Goal: Task Accomplishment & Management: Complete application form

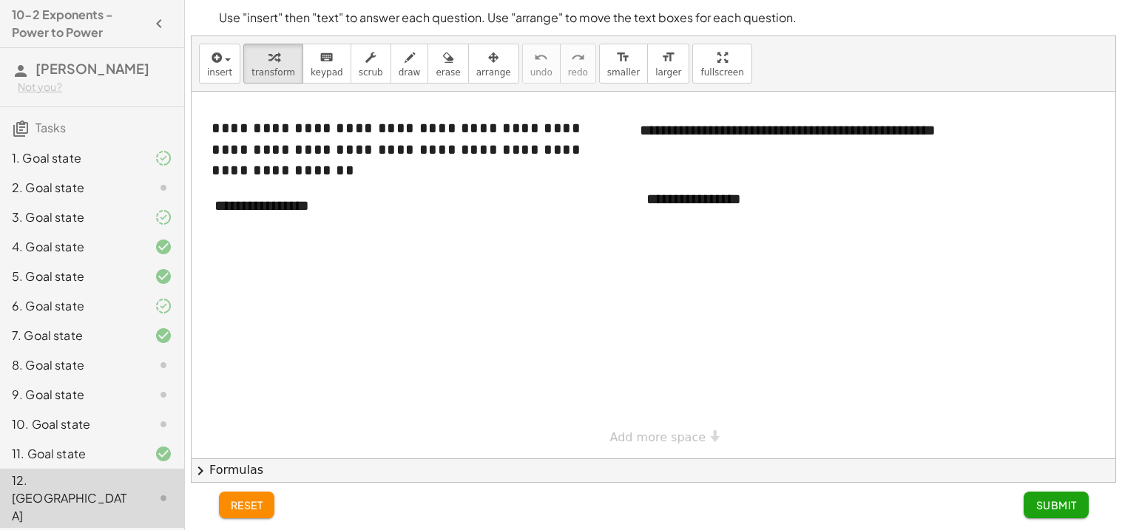
click at [136, 368] on div at bounding box center [151, 366] width 41 height 18
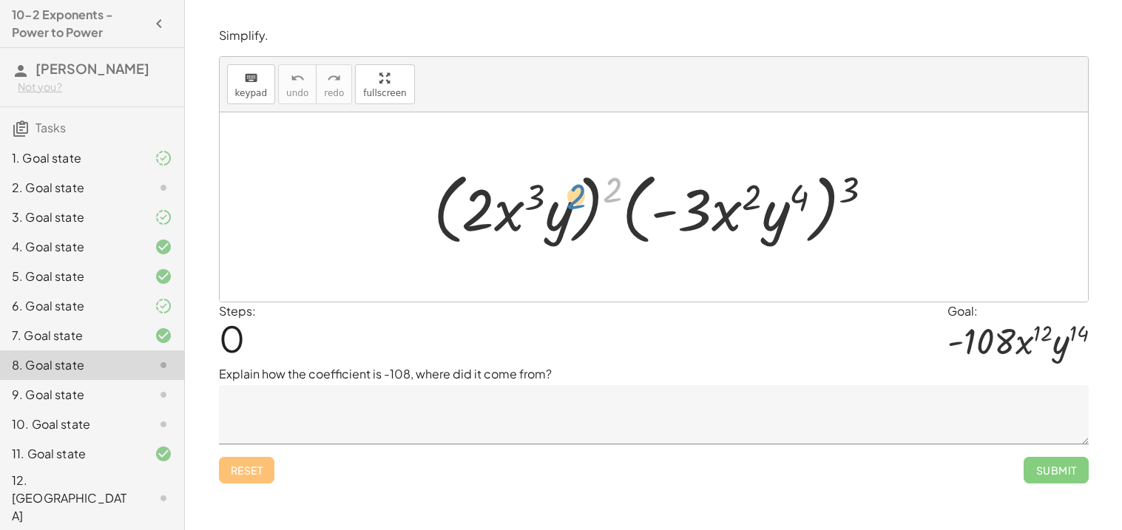
drag, startPoint x: 613, startPoint y: 186, endPoint x: 584, endPoint y: 195, distance: 30.9
click at [584, 195] on div at bounding box center [659, 207] width 467 height 85
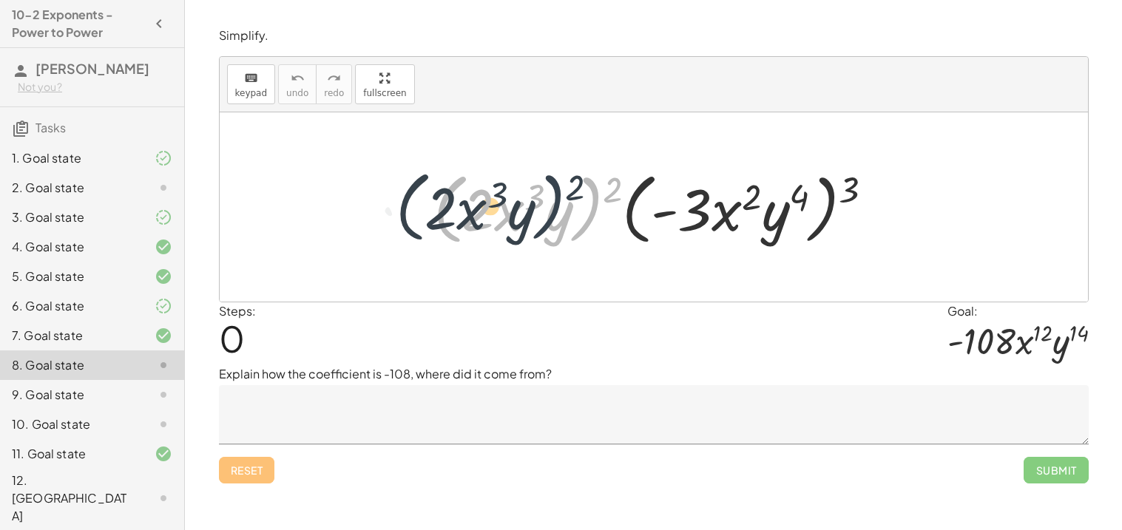
drag, startPoint x: 597, startPoint y: 195, endPoint x: 558, endPoint y: 193, distance: 38.5
click at [558, 193] on div at bounding box center [659, 207] width 467 height 85
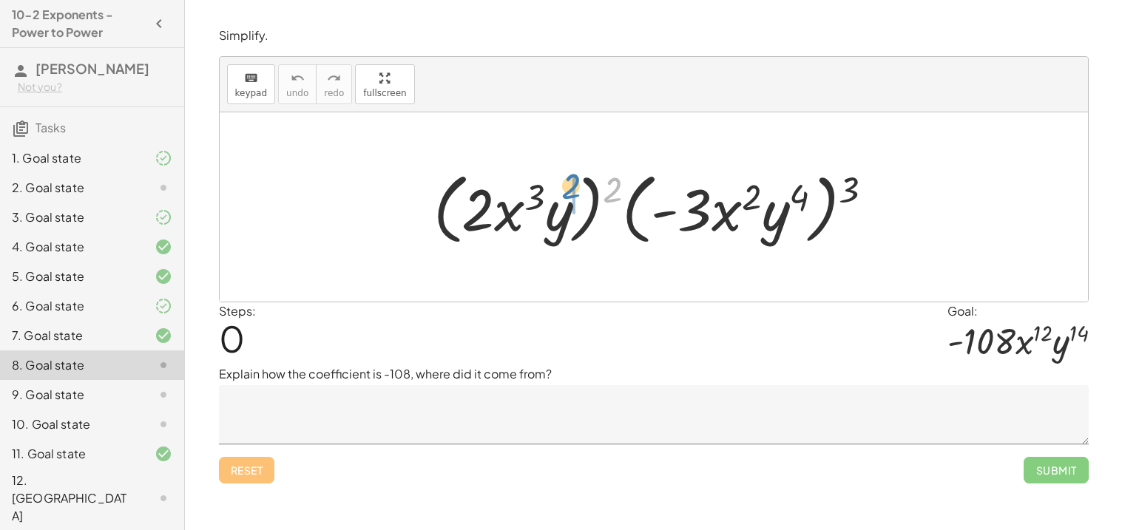
drag, startPoint x: 616, startPoint y: 195, endPoint x: 572, endPoint y: 193, distance: 44.4
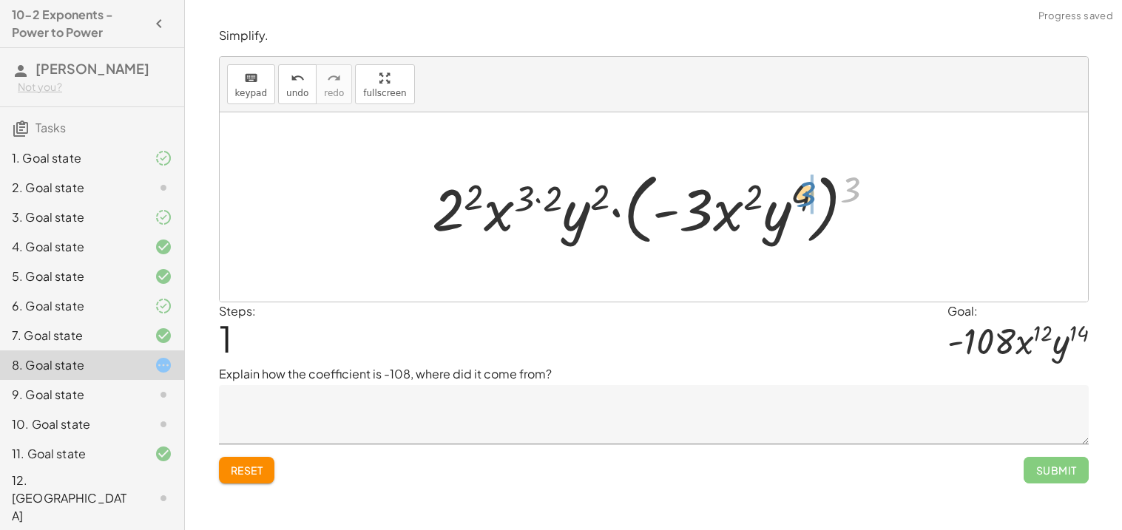
drag, startPoint x: 842, startPoint y: 184, endPoint x: 795, endPoint y: 189, distance: 46.8
click at [795, 189] on div at bounding box center [660, 207] width 470 height 85
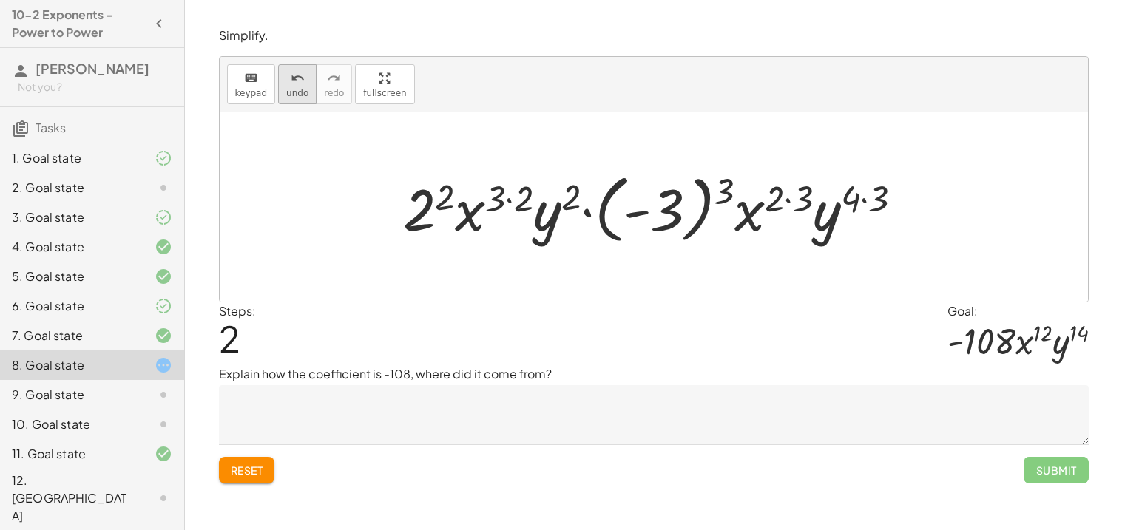
click at [291, 72] on icon "undo" at bounding box center [298, 79] width 14 height 18
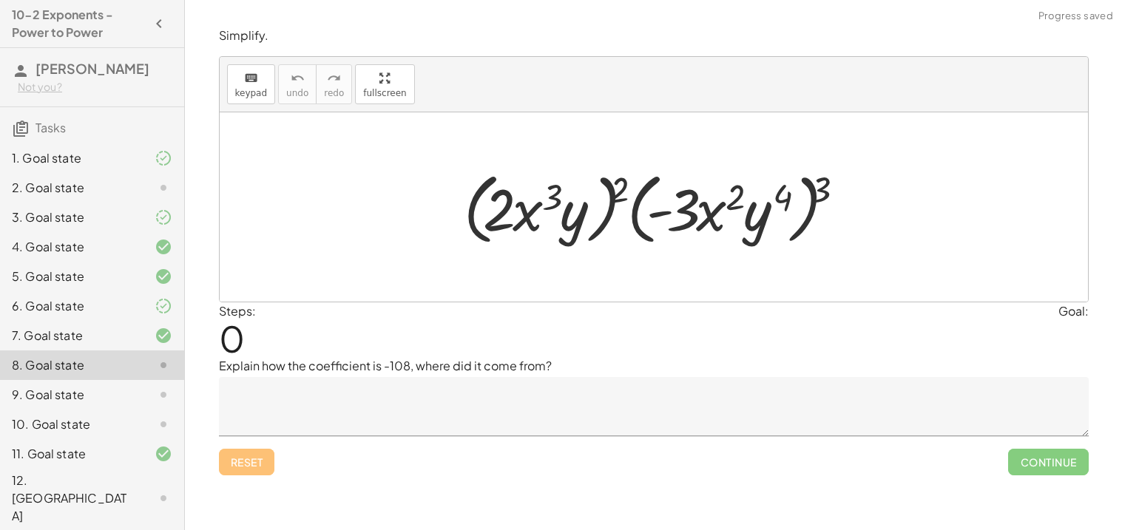
click at [411, 139] on div at bounding box center [654, 206] width 868 height 189
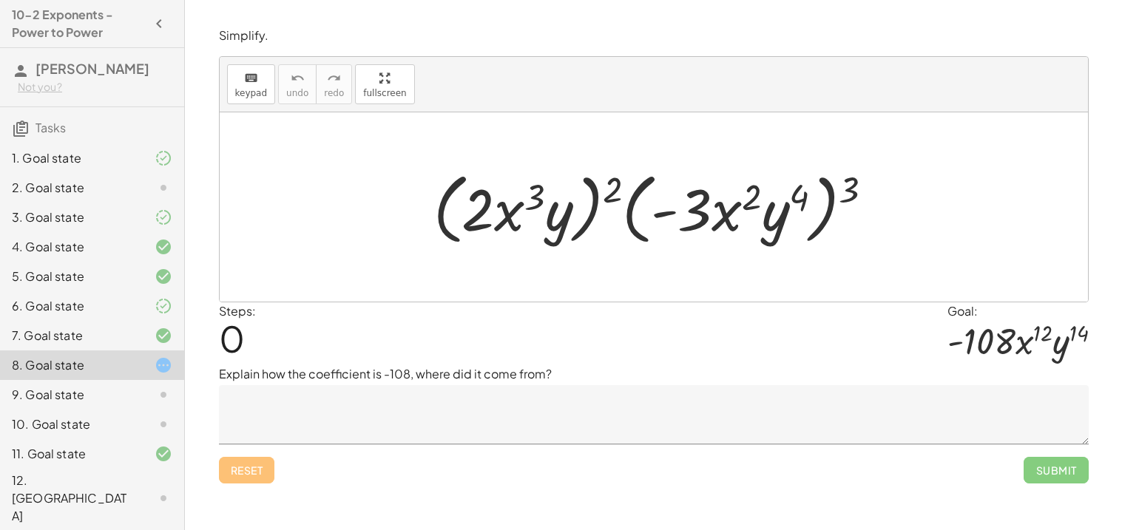
click at [396, 423] on textarea at bounding box center [654, 414] width 870 height 59
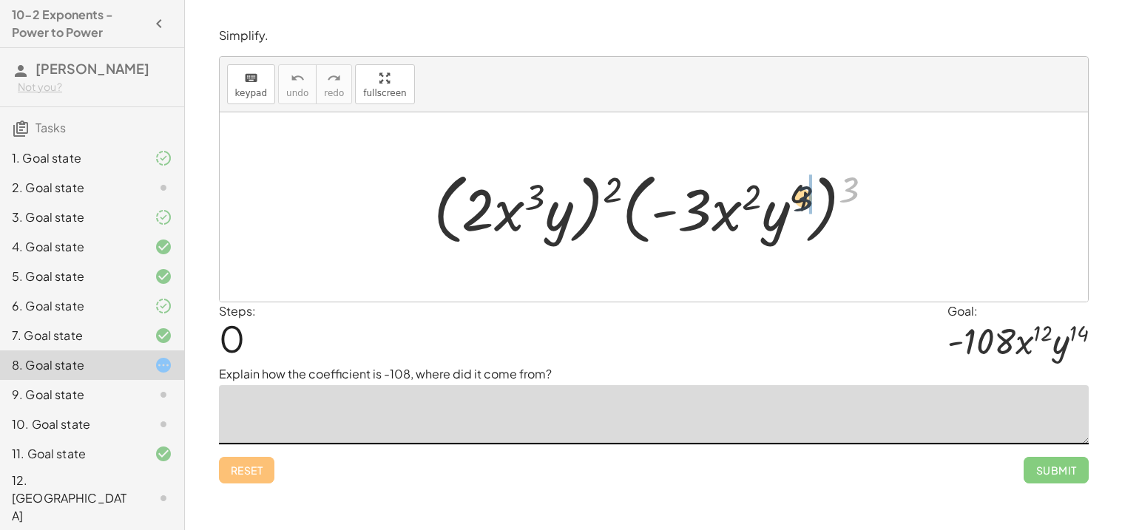
drag, startPoint x: 851, startPoint y: 189, endPoint x: 803, endPoint y: 198, distance: 48.9
click at [803, 198] on div at bounding box center [659, 207] width 467 height 85
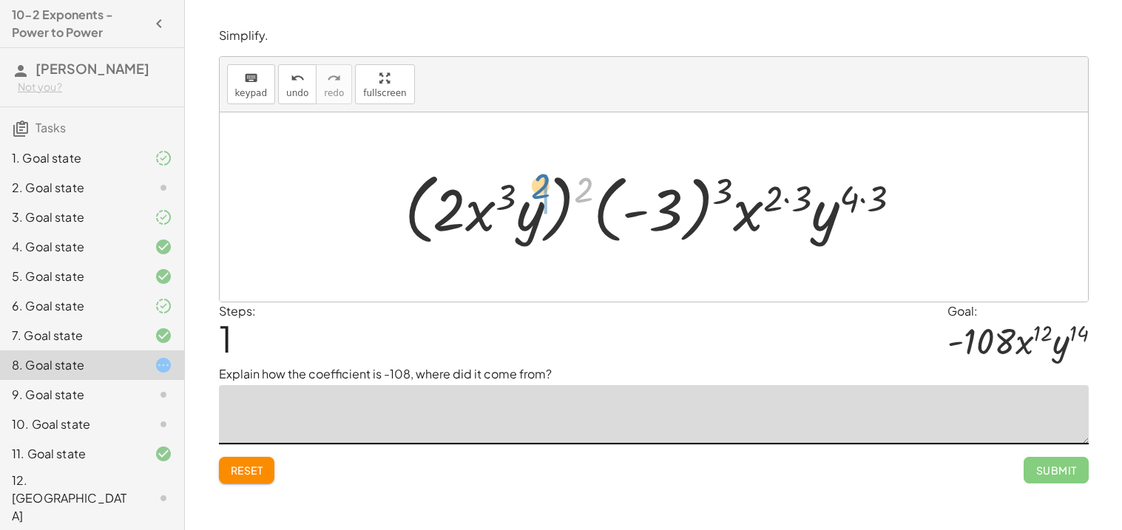
drag, startPoint x: 589, startPoint y: 194, endPoint x: 547, endPoint y: 192, distance: 42.2
click at [547, 192] on div at bounding box center [659, 207] width 524 height 85
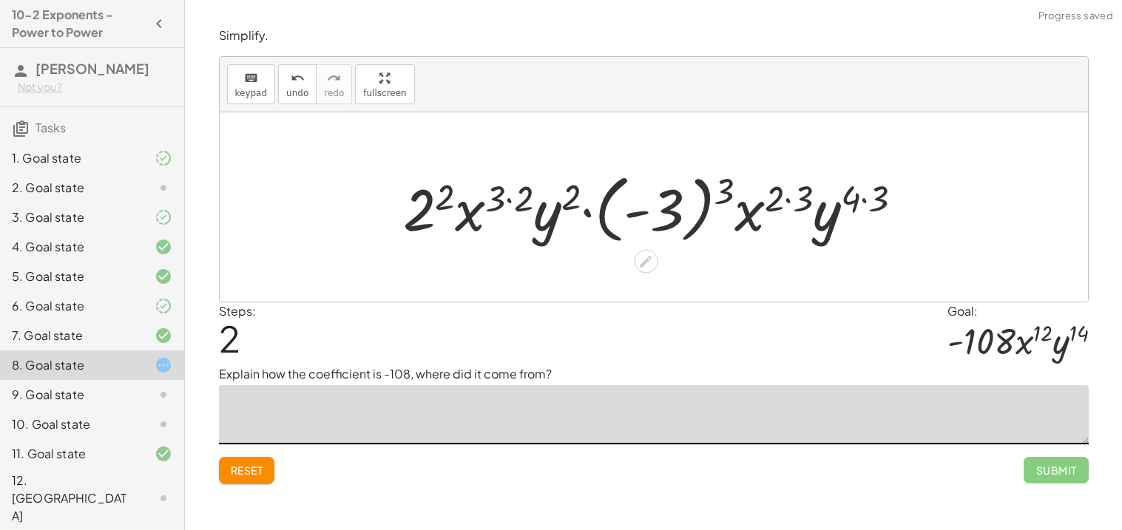
click at [529, 193] on div at bounding box center [659, 207] width 527 height 82
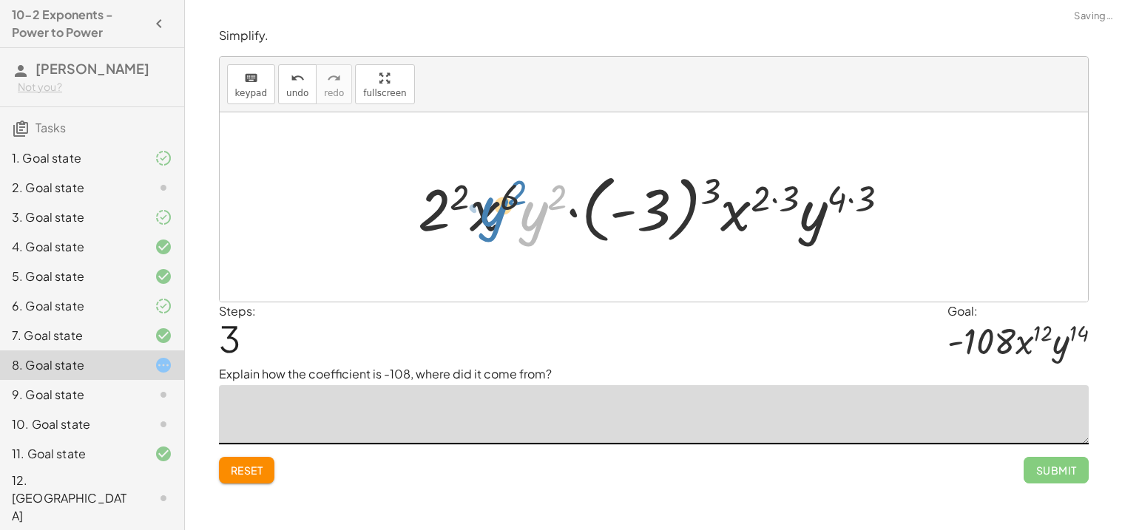
drag, startPoint x: 529, startPoint y: 193, endPoint x: 496, endPoint y: 189, distance: 32.8
click at [496, 189] on div at bounding box center [660, 207] width 499 height 82
drag, startPoint x: 712, startPoint y: 185, endPoint x: 668, endPoint y: 187, distance: 44.4
click at [668, 187] on div at bounding box center [660, 207] width 499 height 82
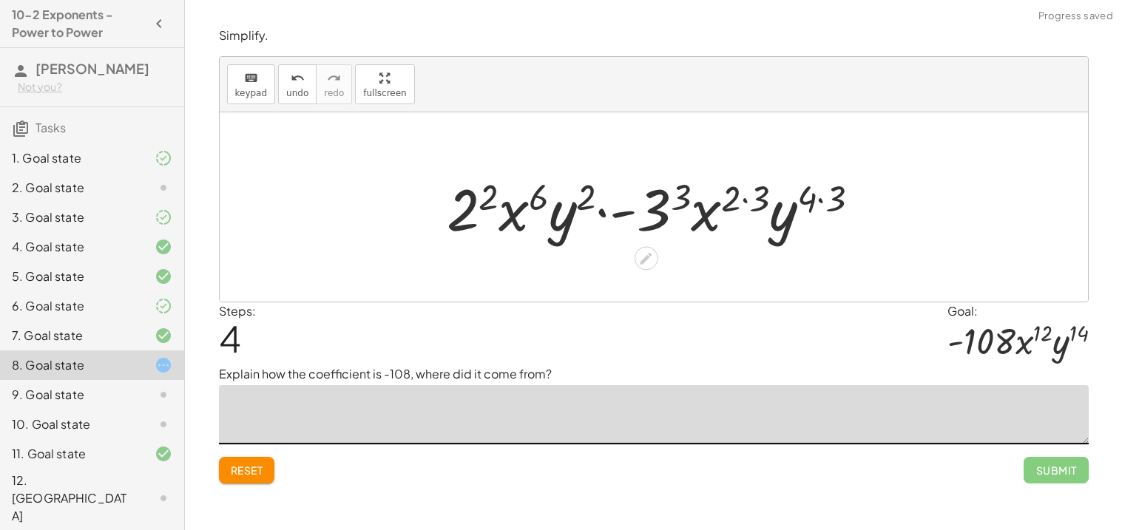
click at [730, 198] on div at bounding box center [659, 207] width 440 height 76
drag, startPoint x: 730, startPoint y: 198, endPoint x: 757, endPoint y: 198, distance: 27.4
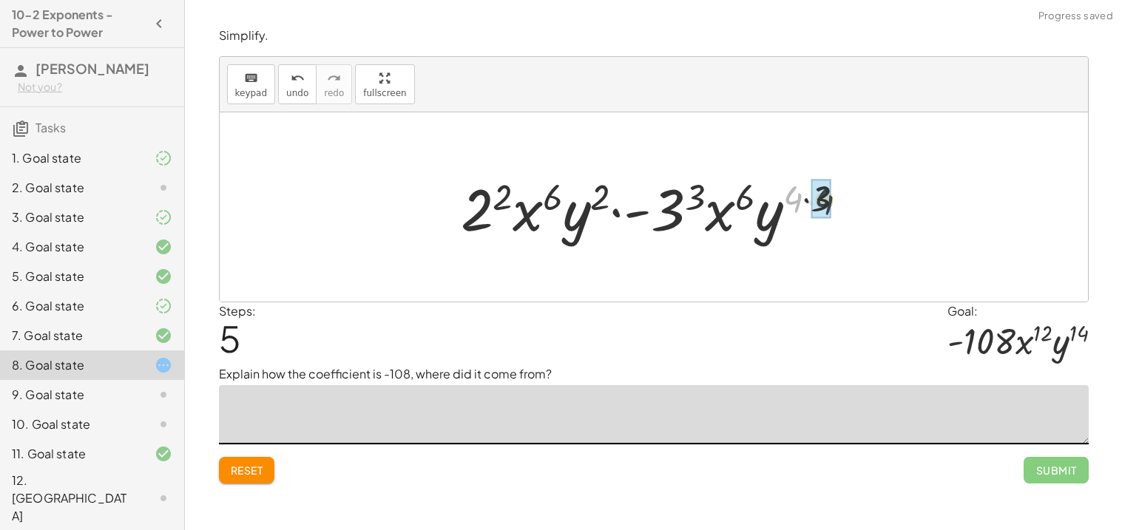
drag, startPoint x: 785, startPoint y: 200, endPoint x: 820, endPoint y: 202, distance: 34.8
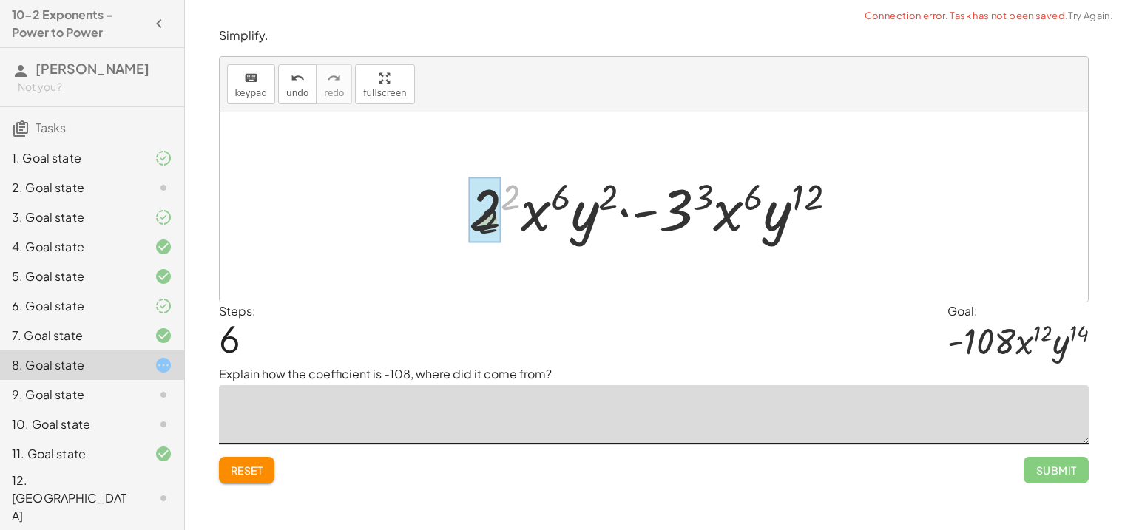
drag, startPoint x: 515, startPoint y: 194, endPoint x: 487, endPoint y: 223, distance: 40.3
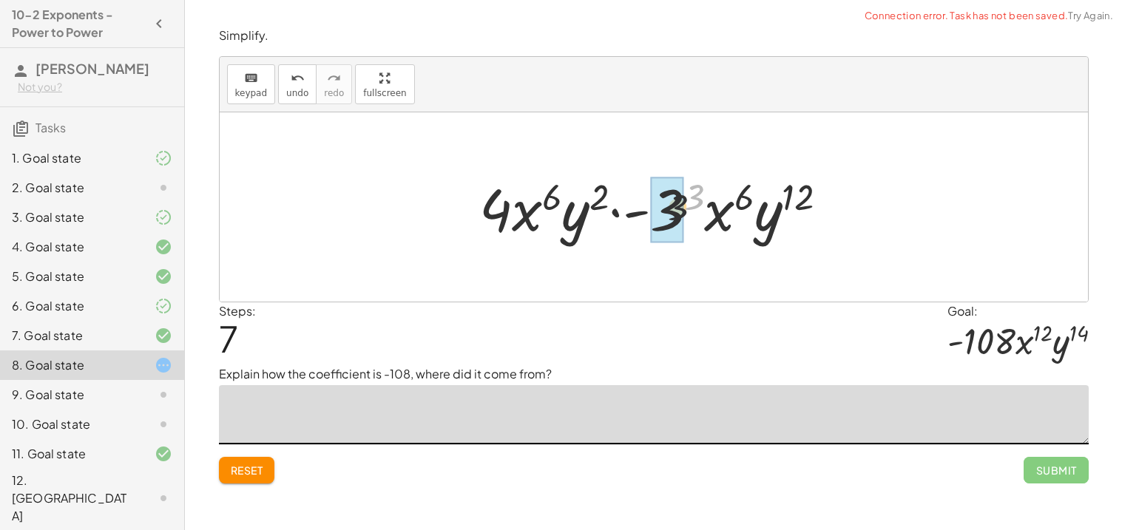
drag, startPoint x: 697, startPoint y: 194, endPoint x: 677, endPoint y: 207, distance: 24.0
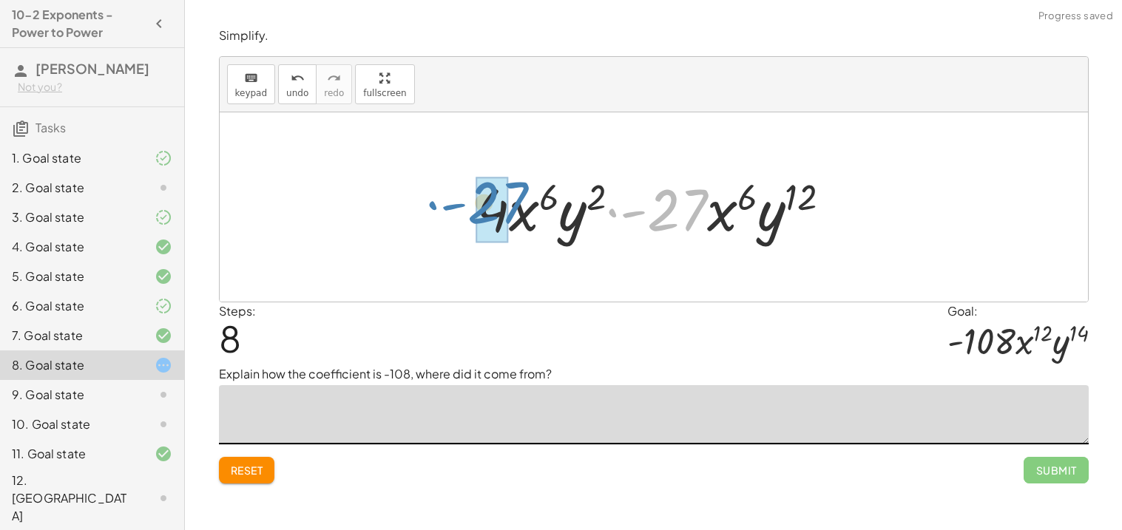
drag, startPoint x: 671, startPoint y: 206, endPoint x: 507, endPoint y: 201, distance: 164.3
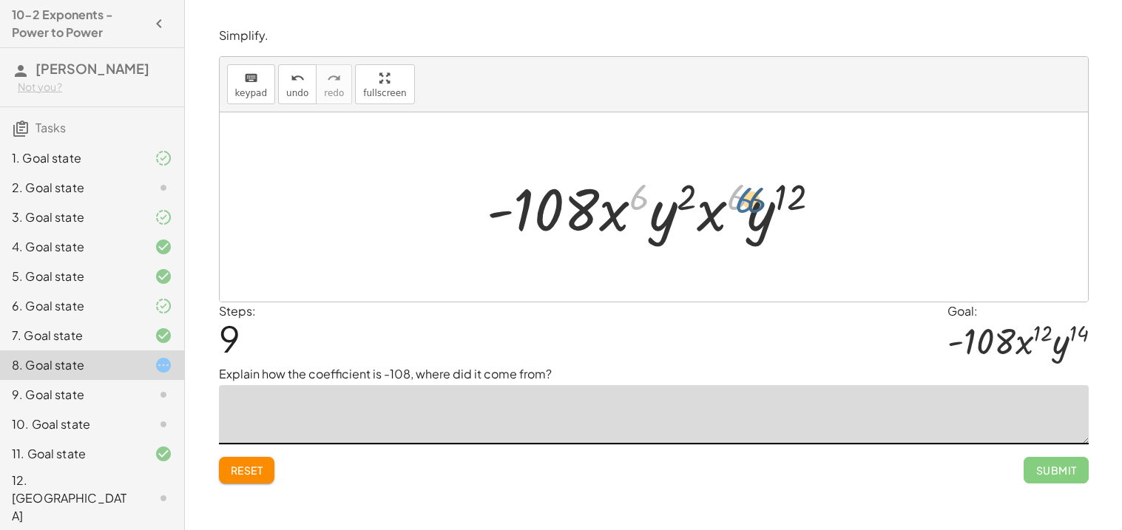
drag, startPoint x: 636, startPoint y: 203, endPoint x: 735, endPoint y: 204, distance: 99.1
click at [735, 204] on div at bounding box center [659, 207] width 360 height 76
drag, startPoint x: 723, startPoint y: 217, endPoint x: 629, endPoint y: 219, distance: 94.0
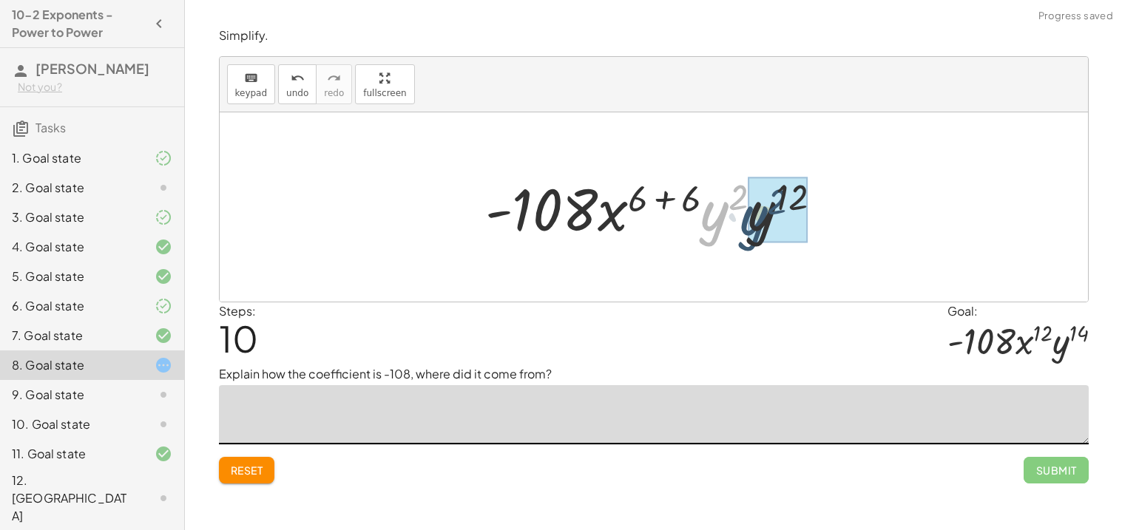
drag, startPoint x: 704, startPoint y: 223, endPoint x: 743, endPoint y: 228, distance: 39.5
click at [743, 228] on div at bounding box center [659, 207] width 363 height 76
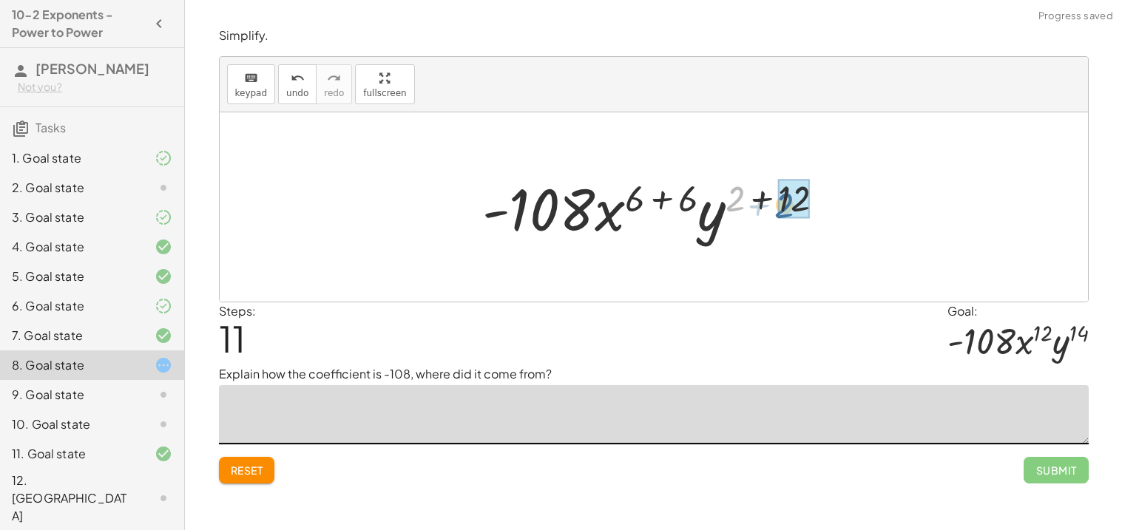
drag, startPoint x: 735, startPoint y: 189, endPoint x: 791, endPoint y: 196, distance: 56.6
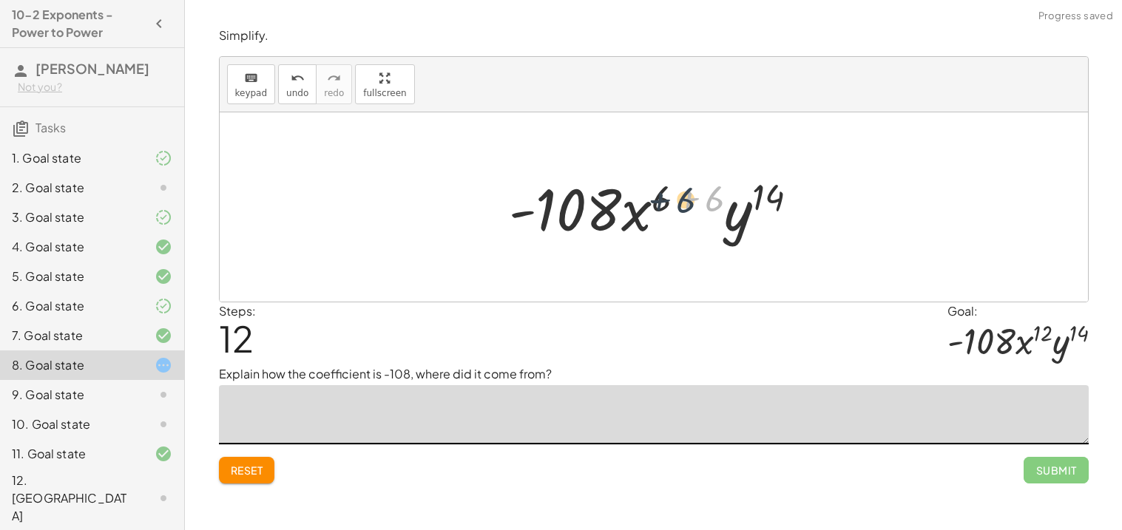
drag, startPoint x: 715, startPoint y: 198, endPoint x: 681, endPoint y: 200, distance: 34.1
click at [681, 200] on div at bounding box center [660, 207] width 316 height 76
click at [706, 200] on div at bounding box center [660, 207] width 316 height 76
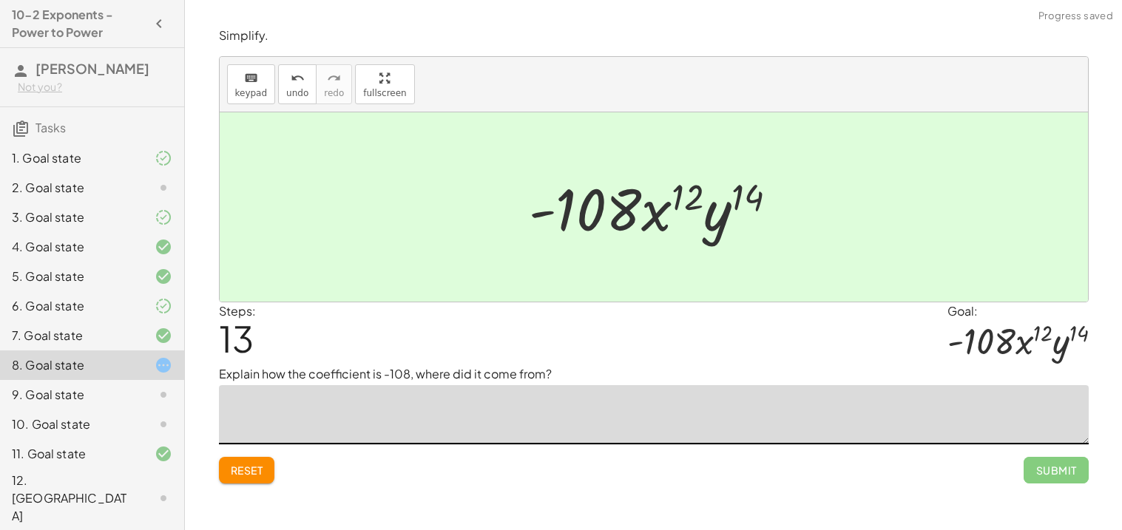
click at [619, 423] on textarea at bounding box center [654, 414] width 870 height 59
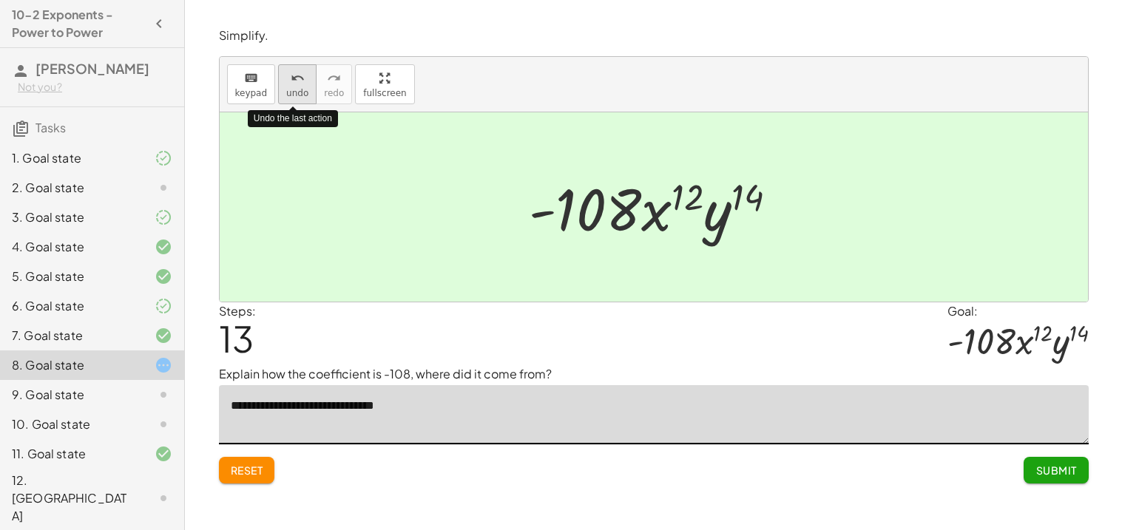
click at [281, 79] on button "undo undo" at bounding box center [297, 84] width 38 height 40
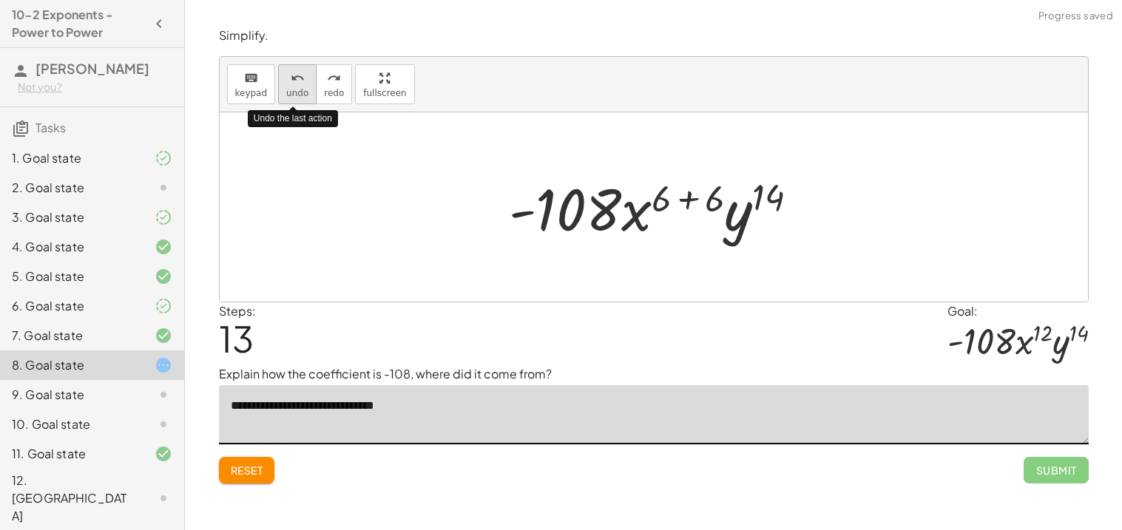
click at [281, 79] on button "undo undo" at bounding box center [297, 84] width 38 height 40
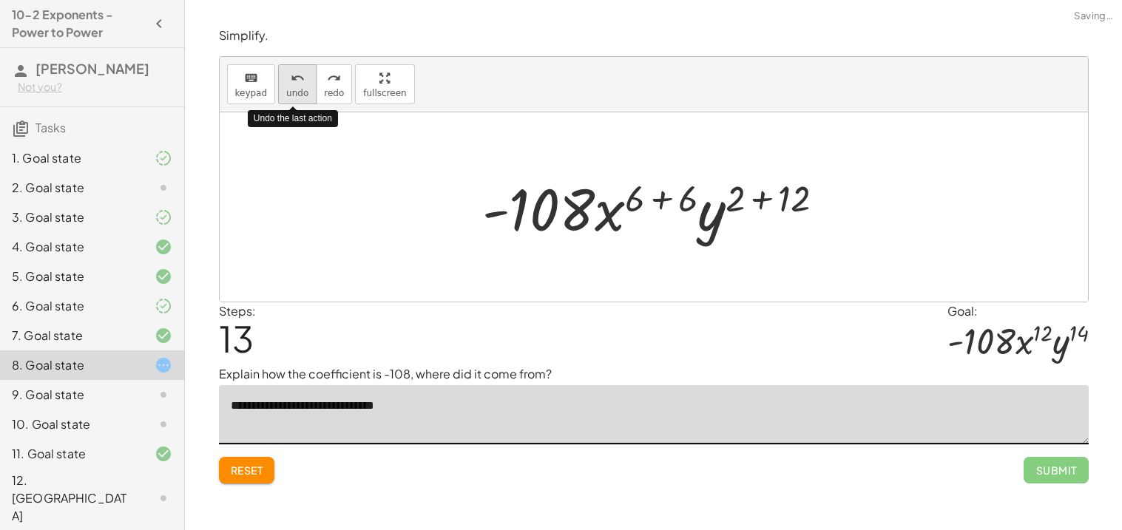
click at [281, 79] on button "undo undo" at bounding box center [297, 84] width 38 height 40
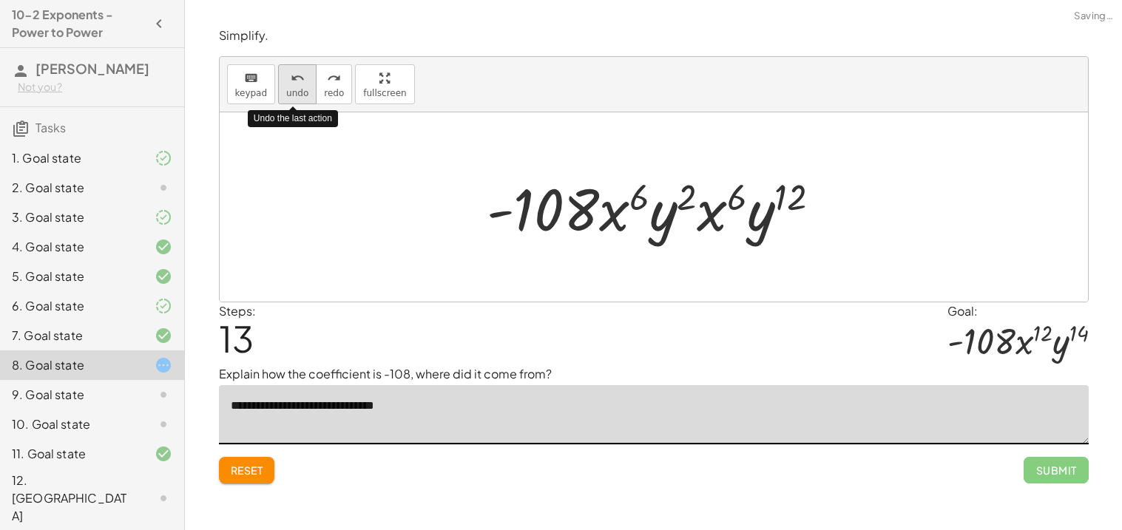
click at [281, 79] on button "undo undo" at bounding box center [297, 84] width 38 height 40
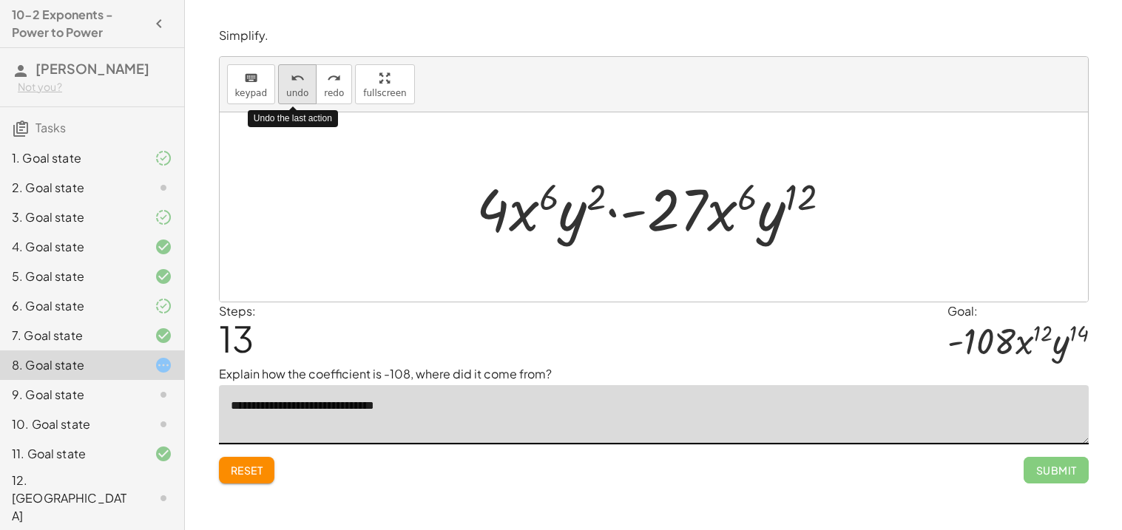
click at [281, 79] on button "undo undo" at bounding box center [297, 84] width 38 height 40
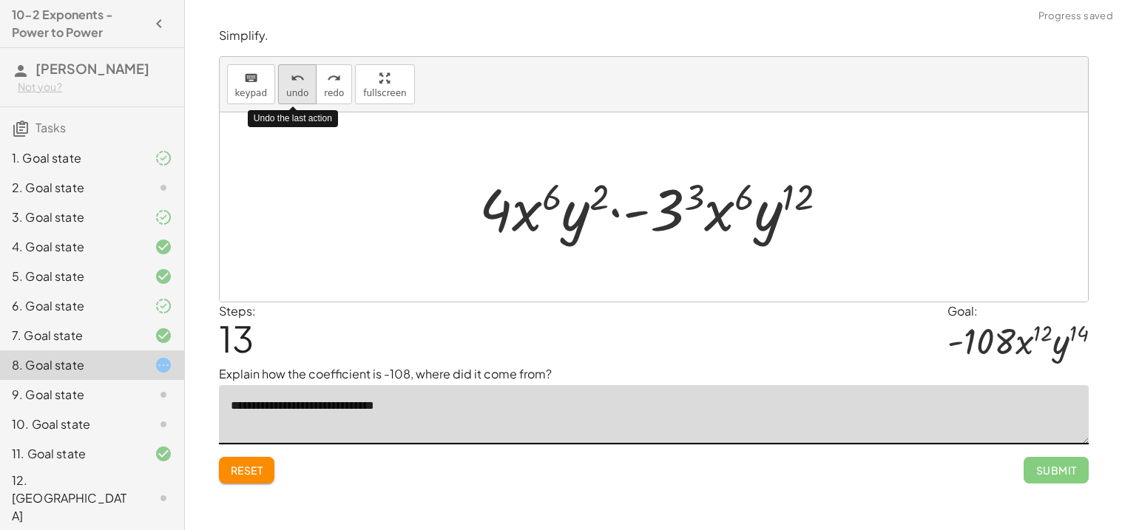
click at [281, 79] on button "undo undo" at bounding box center [297, 84] width 38 height 40
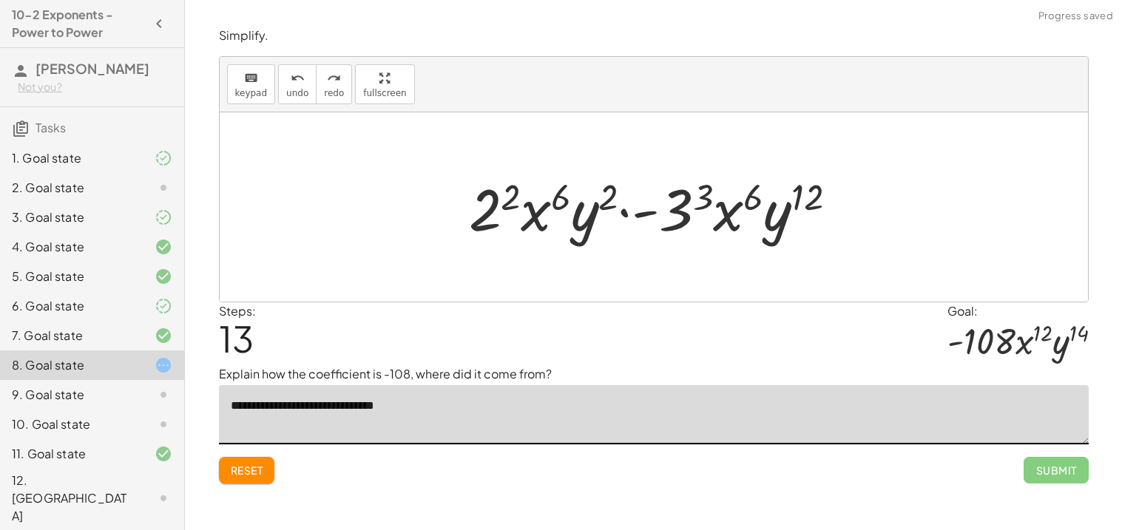
click at [537, 414] on textarea "**********" at bounding box center [654, 414] width 870 height 59
drag, startPoint x: 703, startPoint y: 203, endPoint x: 681, endPoint y: 209, distance: 23.5
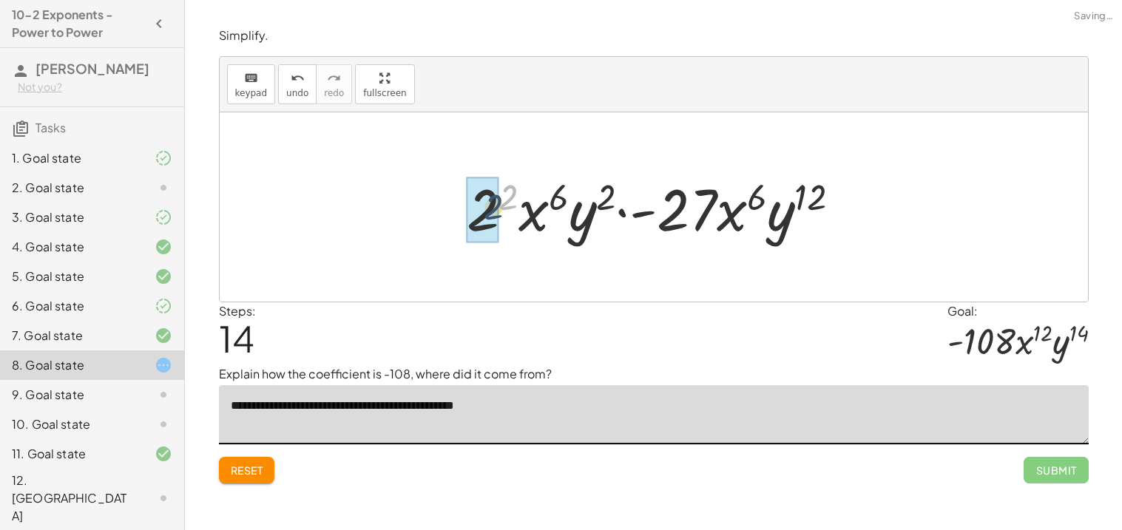
drag, startPoint x: 507, startPoint y: 193, endPoint x: 491, endPoint y: 204, distance: 19.7
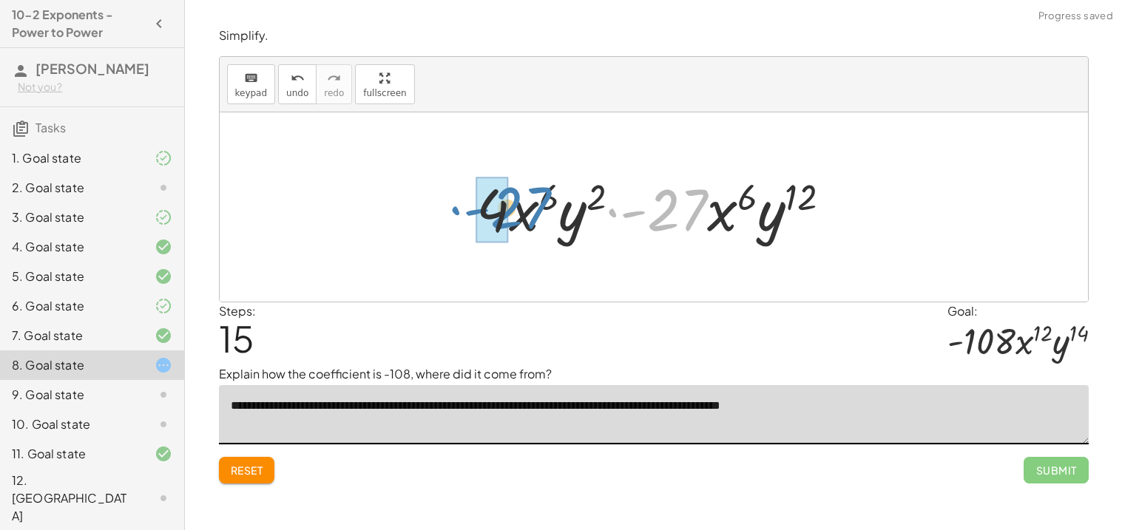
drag, startPoint x: 655, startPoint y: 215, endPoint x: 502, endPoint y: 212, distance: 153.1
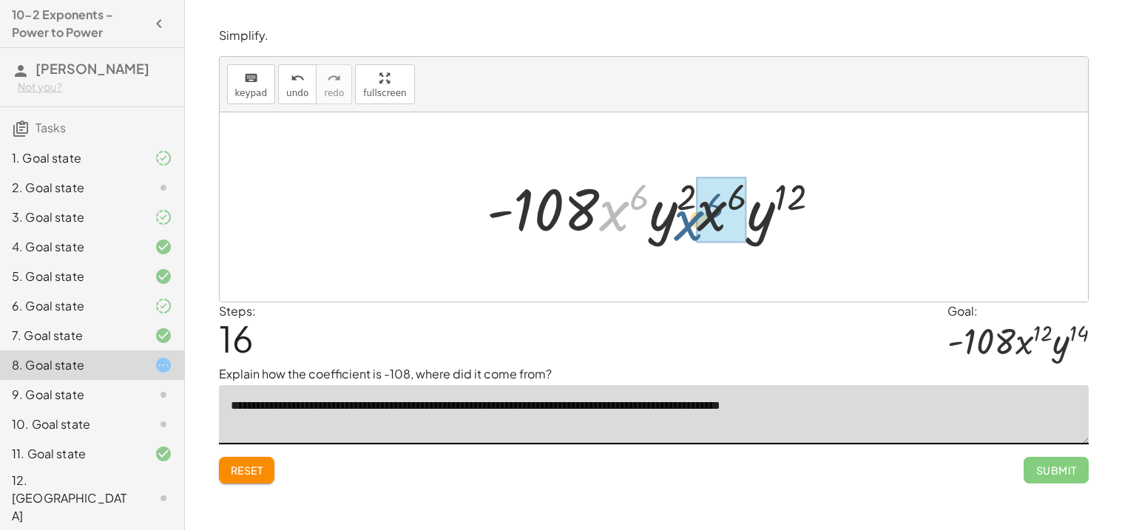
drag, startPoint x: 621, startPoint y: 206, endPoint x: 700, endPoint y: 217, distance: 79.1
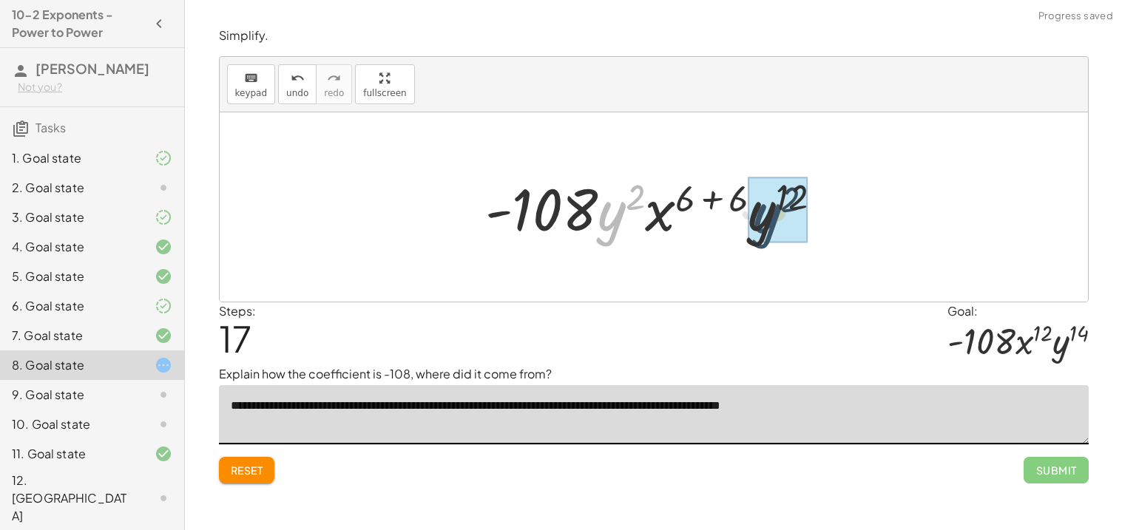
drag, startPoint x: 611, startPoint y: 222, endPoint x: 771, endPoint y: 226, distance: 159.8
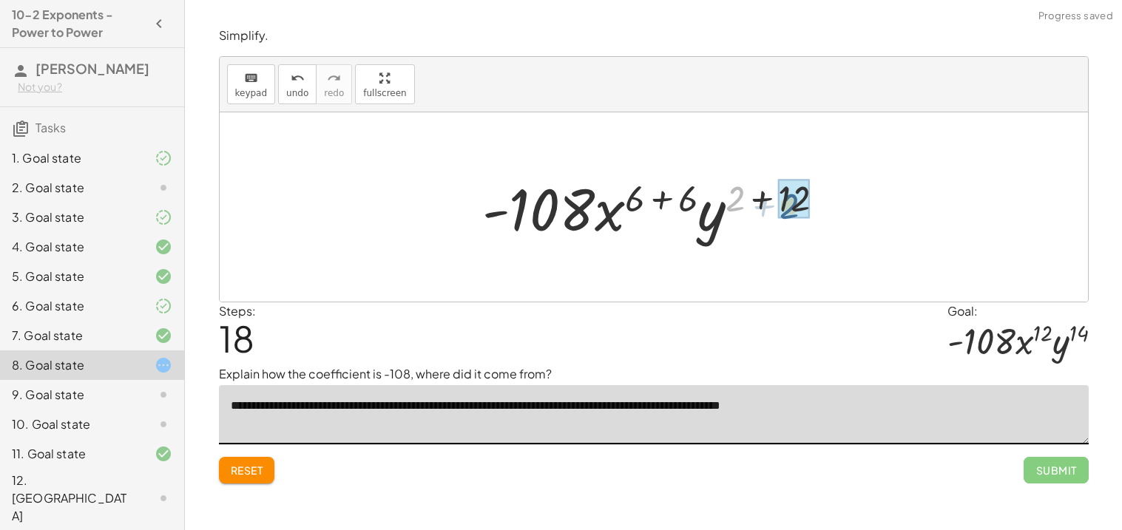
drag, startPoint x: 740, startPoint y: 202, endPoint x: 797, endPoint y: 210, distance: 57.5
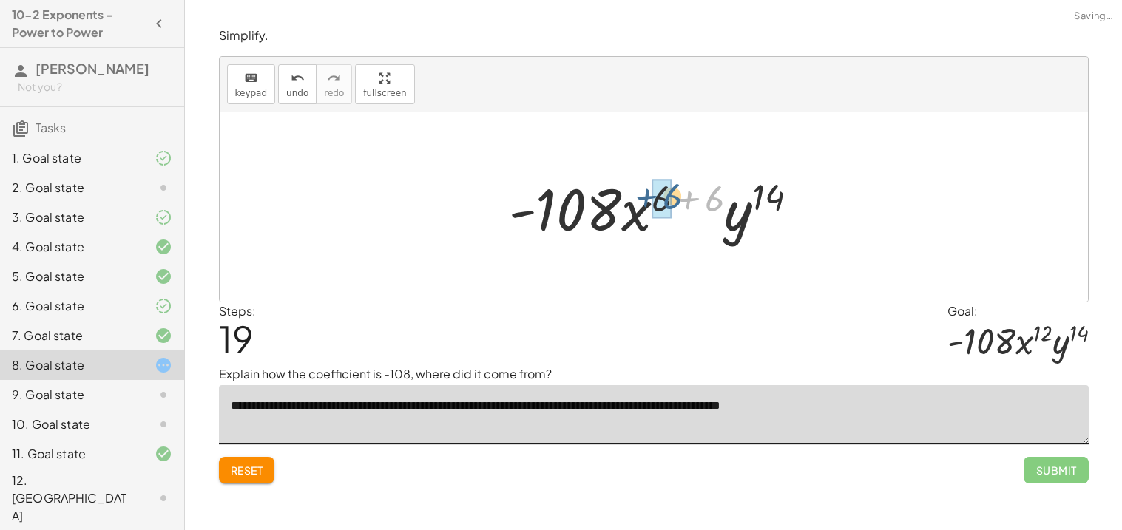
drag, startPoint x: 715, startPoint y: 202, endPoint x: 672, endPoint y: 201, distance: 42.9
click at [672, 201] on div at bounding box center [660, 207] width 316 height 76
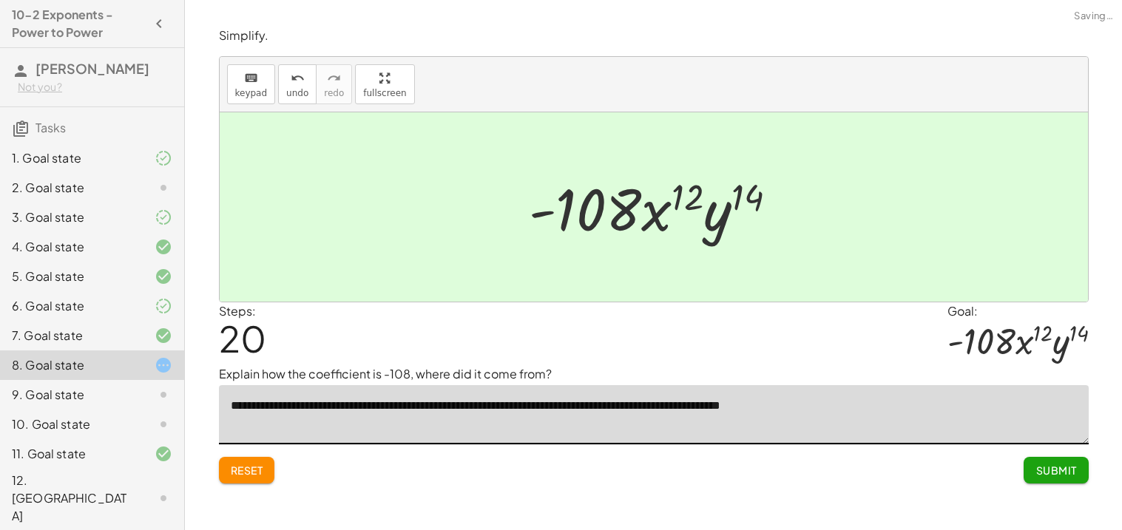
type textarea "**********"
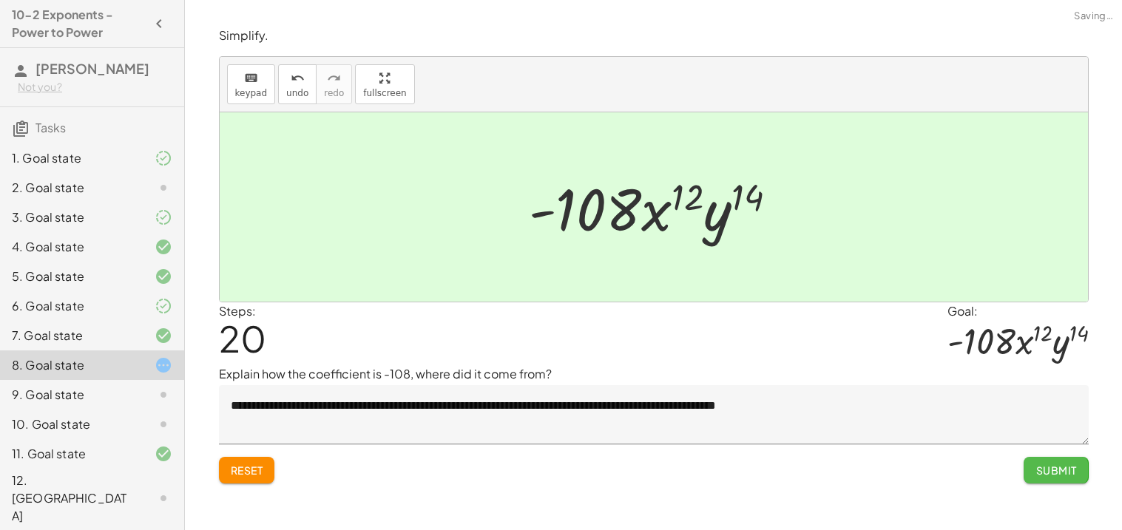
click at [1053, 465] on span "Submit" at bounding box center [1056, 470] width 41 height 13
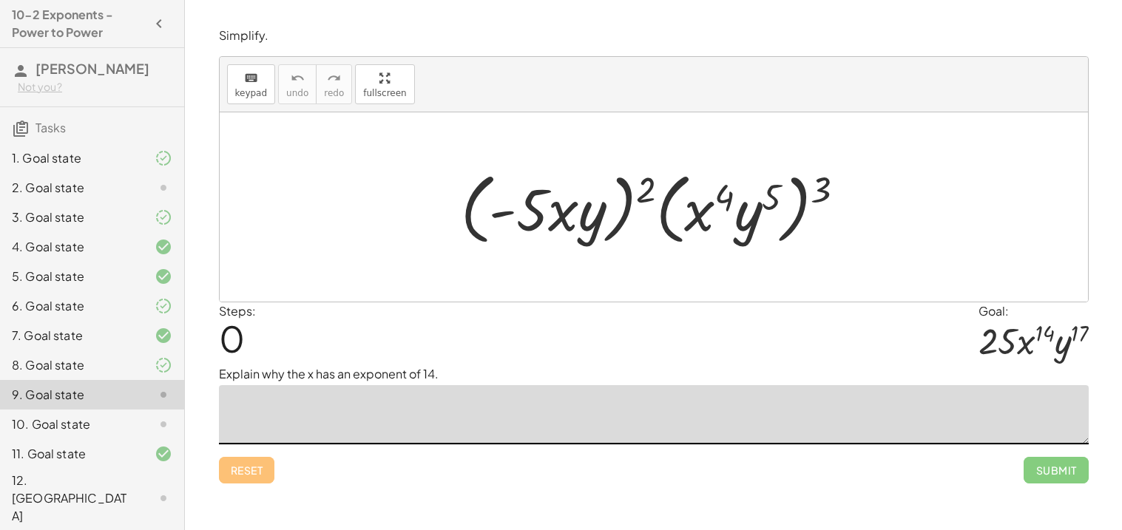
click at [318, 393] on textarea at bounding box center [654, 414] width 870 height 59
